Goal: Information Seeking & Learning: Learn about a topic

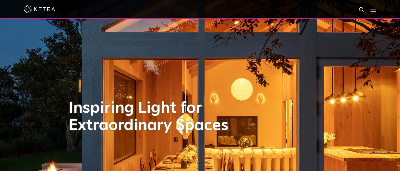
click at [374, 7] on div at bounding box center [200, 9] width 353 height 18
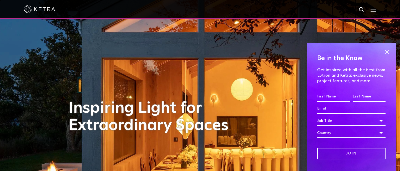
click at [377, 12] on div at bounding box center [200, 9] width 353 height 18
click at [36, 7] on img at bounding box center [40, 9] width 32 height 8
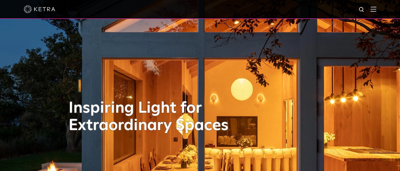
click at [377, 8] on img at bounding box center [374, 9] width 6 height 5
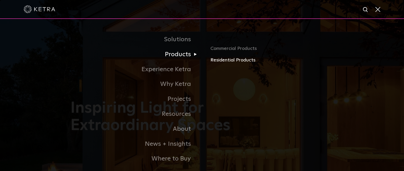
click at [224, 62] on link "Residential Products" at bounding box center [272, 61] width 123 height 8
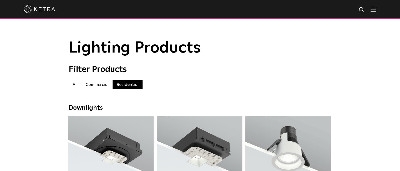
scroll to position [79, 0]
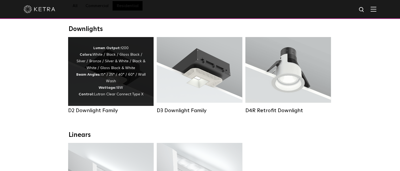
click at [112, 71] on div "Lumen Output: 1200 Colors: White / Black / Gloss Black / Silver / Bronze / Silv…" at bounding box center [111, 71] width 70 height 53
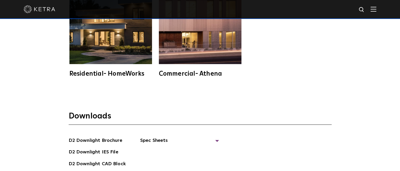
scroll to position [1395, 0]
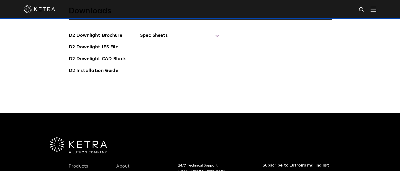
click at [152, 39] on span "Spec Sheets" at bounding box center [179, 38] width 79 height 12
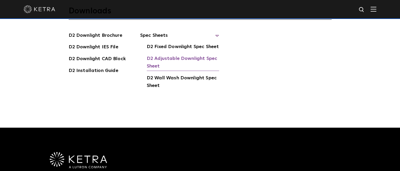
click at [158, 62] on link "D2 Adjustable Downlight Spec Sheet" at bounding box center [183, 63] width 72 height 16
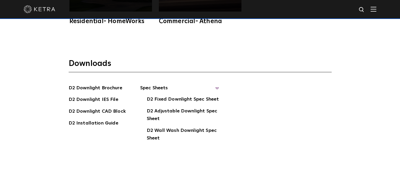
scroll to position [1211, 0]
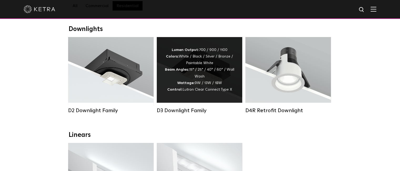
scroll to position [79, 0]
click at [204, 83] on div "Lumen Output: 700 / 900 / 1100 Colors: White / Black / Silver / Bronze / Painta…" at bounding box center [200, 70] width 70 height 46
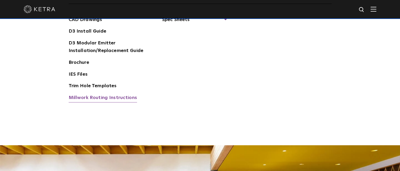
scroll to position [763, 0]
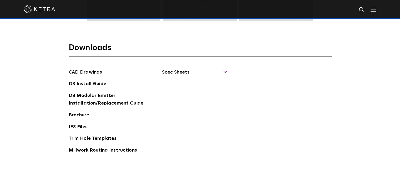
click at [177, 71] on span "Spec Sheets" at bounding box center [194, 75] width 64 height 12
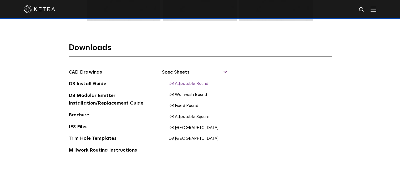
click at [191, 84] on link "D3 Adjustable Round" at bounding box center [189, 84] width 40 height 6
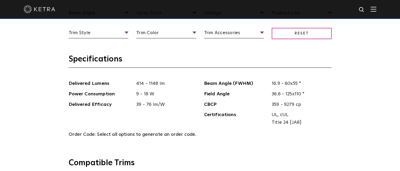
scroll to position [447, 0]
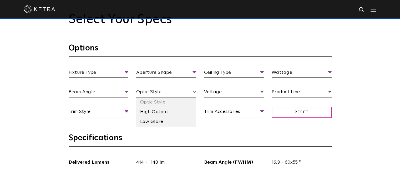
click at [152, 93] on span "Optic Style" at bounding box center [166, 92] width 60 height 9
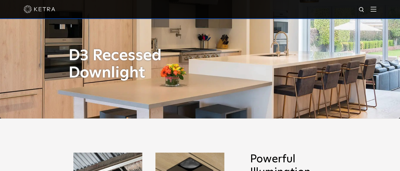
scroll to position [0, 0]
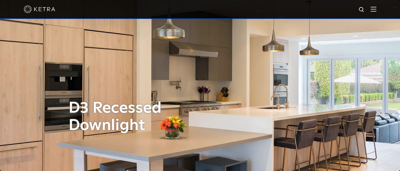
click at [52, 10] on img at bounding box center [40, 9] width 32 height 8
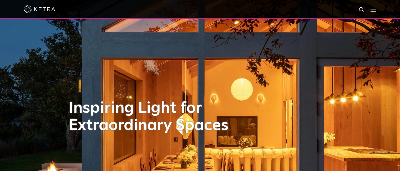
click at [381, 7] on div at bounding box center [200, 9] width 400 height 19
click at [376, 11] on img at bounding box center [374, 9] width 6 height 5
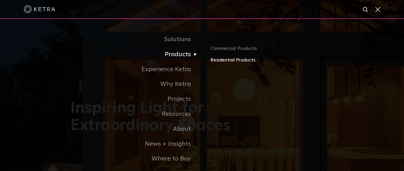
click at [240, 60] on link "Residential Products" at bounding box center [272, 61] width 123 height 8
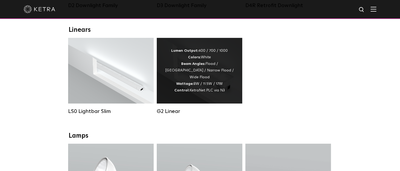
scroll to position [211, 0]
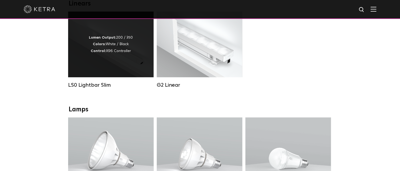
click at [119, 51] on div "Lumen Output: 200 / 350 Colors: White / Black Control: X96 Controller" at bounding box center [111, 44] width 44 height 20
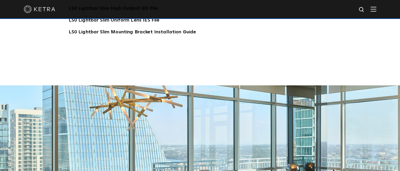
scroll to position [895, 0]
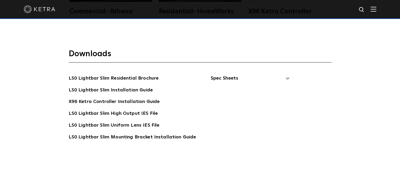
click at [235, 77] on span "Spec Sheets" at bounding box center [250, 81] width 79 height 12
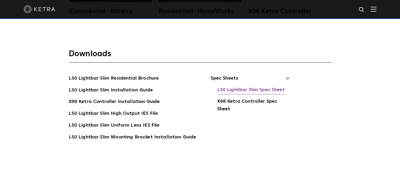
click at [242, 90] on link "LS0 Lightbar Slim Spec Sheet" at bounding box center [251, 90] width 68 height 8
